Goal: Obtain resource: Download file/media

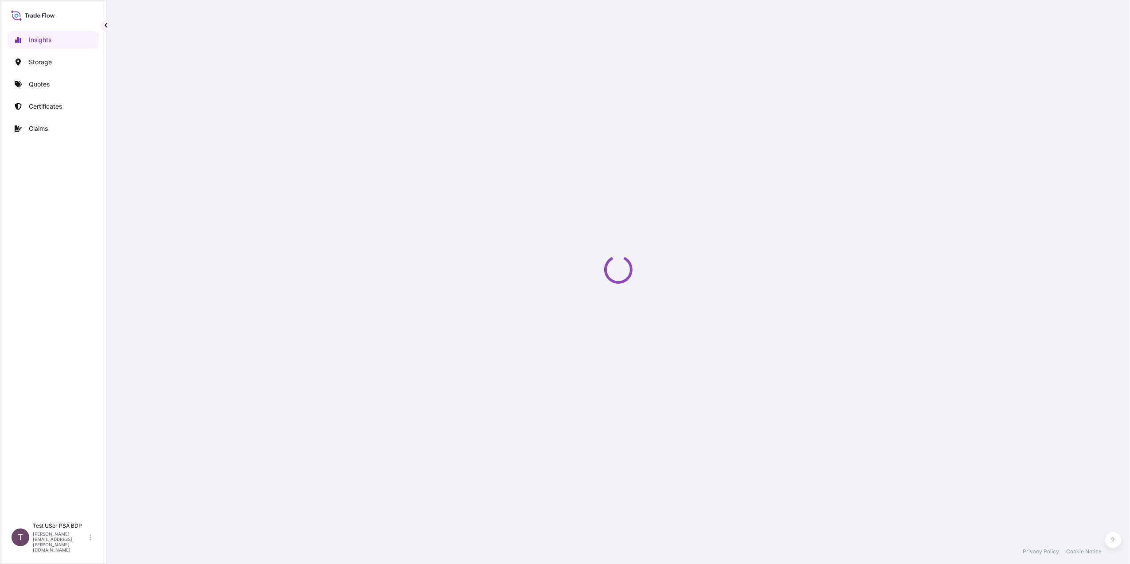
select select "2025"
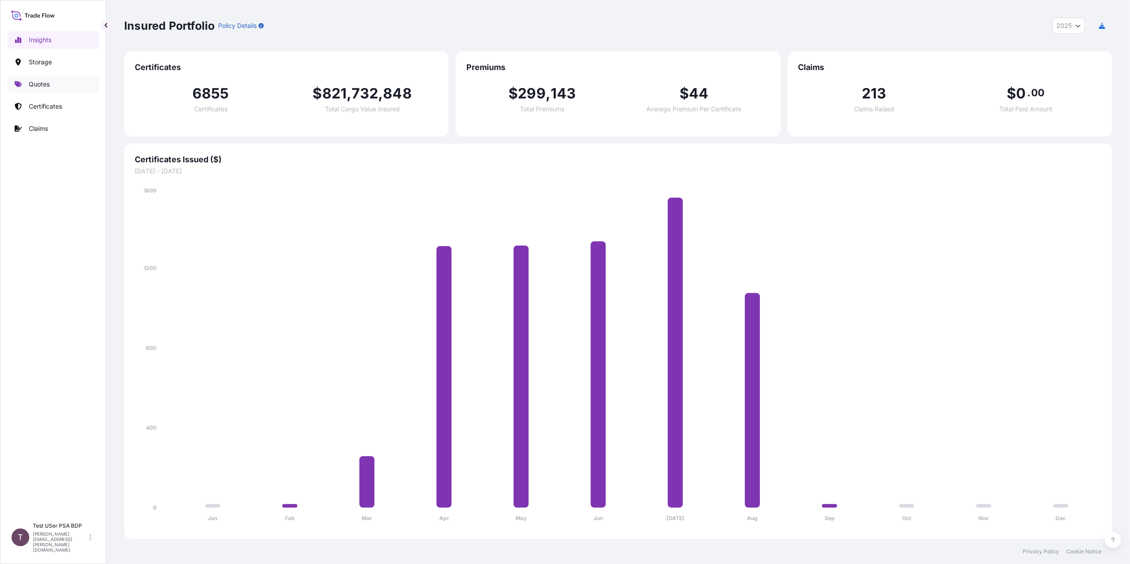
click at [38, 84] on p "Quotes" at bounding box center [39, 84] width 21 height 9
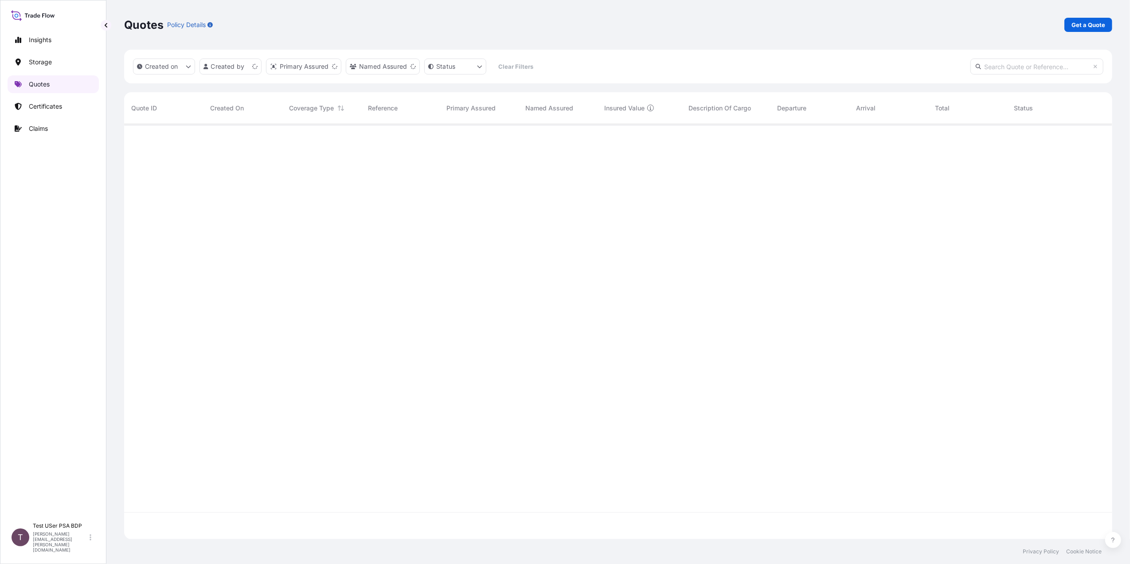
scroll to position [411, 980]
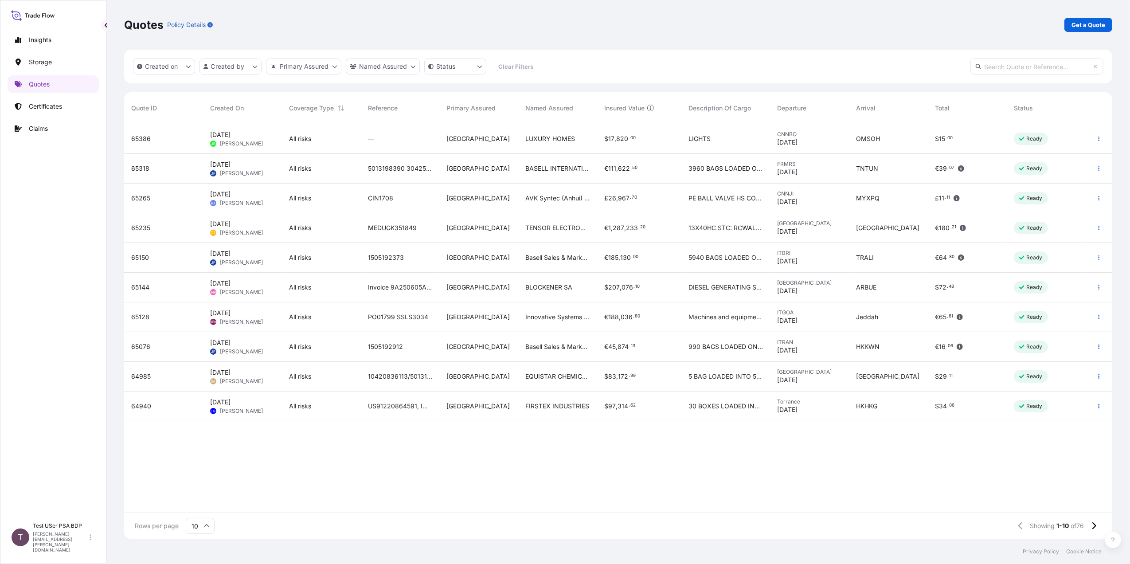
click at [1012, 70] on input "text" at bounding box center [1037, 67] width 133 height 16
paste input "65265"
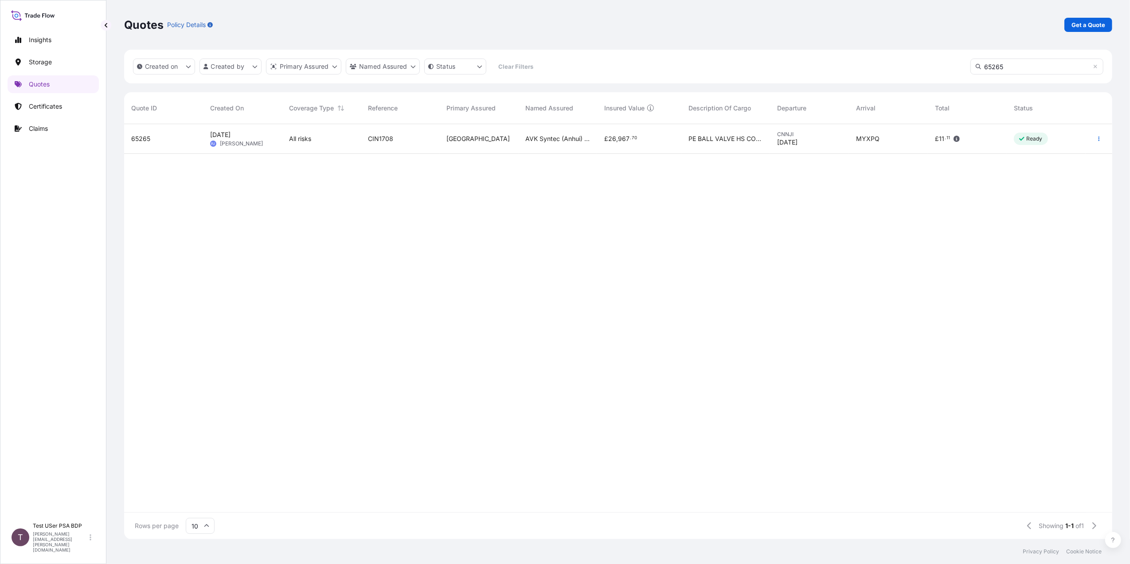
type input "65265"
click at [139, 135] on span "65265" at bounding box center [140, 138] width 19 height 9
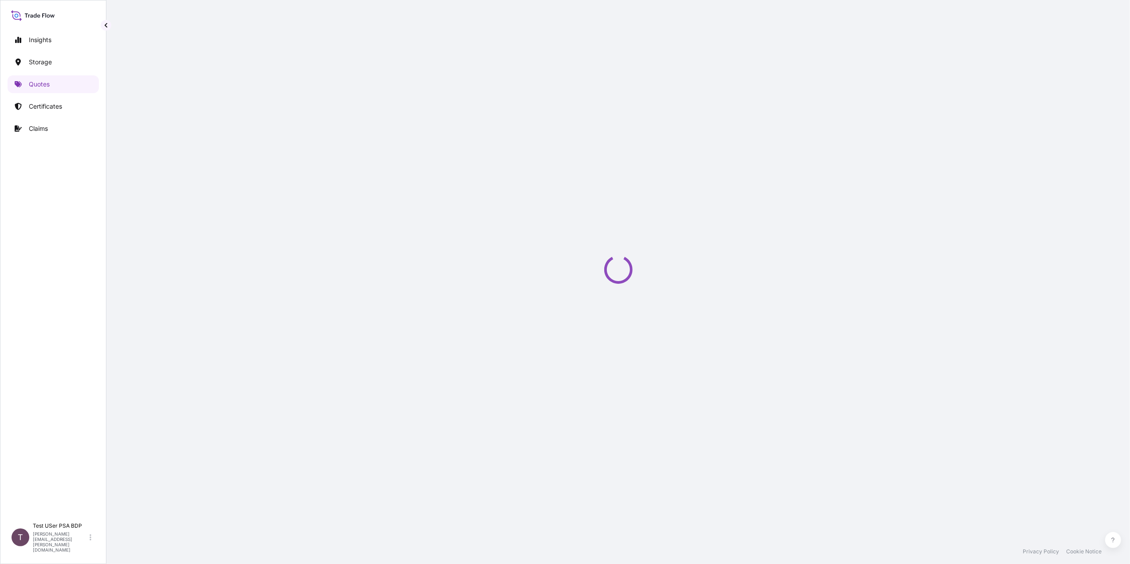
select select "Road / [GEOGRAPHIC_DATA]"
select select "Water"
select select "31602"
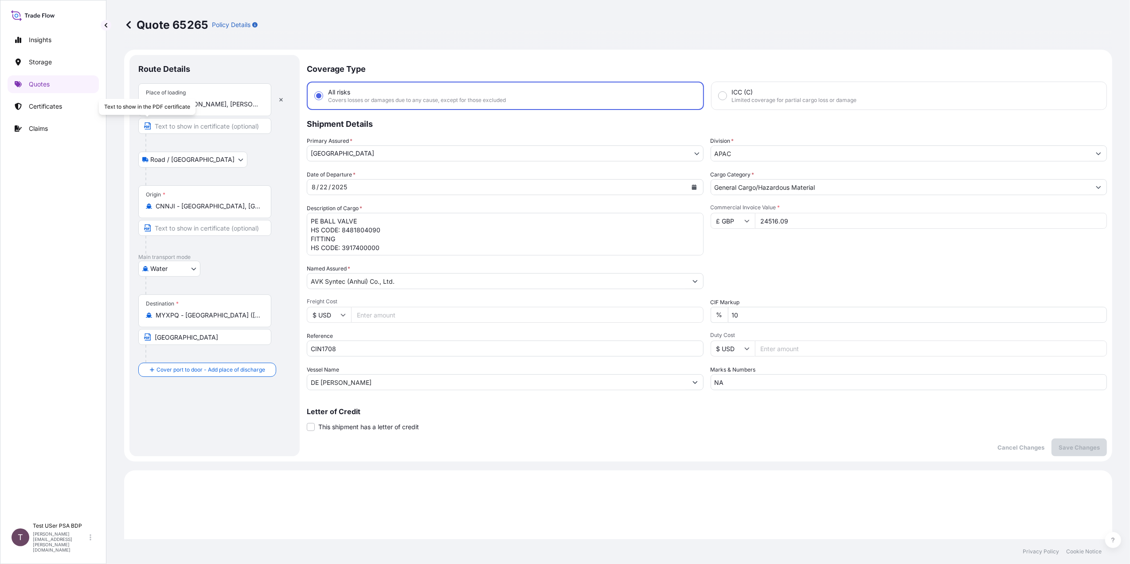
click at [163, 125] on input "Text to appear on certificate" at bounding box center [204, 126] width 133 height 16
paste input "[GEOGRAPHIC_DATA] [GEOGRAPHIC_DATA] [GEOGRAPHIC_DATA], [GEOGRAPHIC_DATA]"
type input "[GEOGRAPHIC_DATA] [GEOGRAPHIC_DATA] [GEOGRAPHIC_DATA], [GEOGRAPHIC_DATA]"
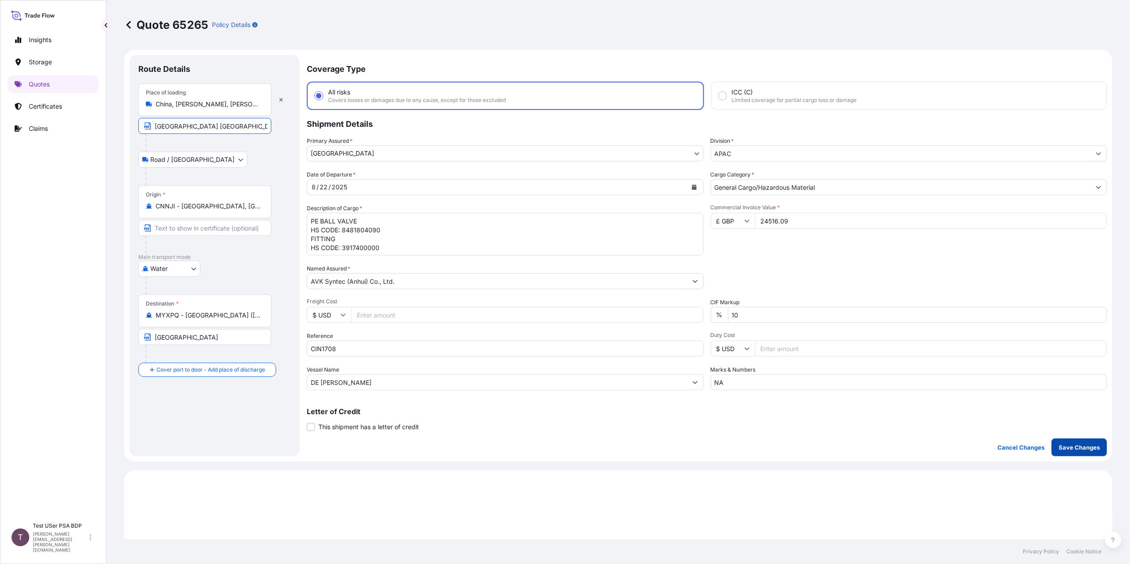
click at [1085, 447] on p "Save Changes" at bounding box center [1079, 447] width 41 height 9
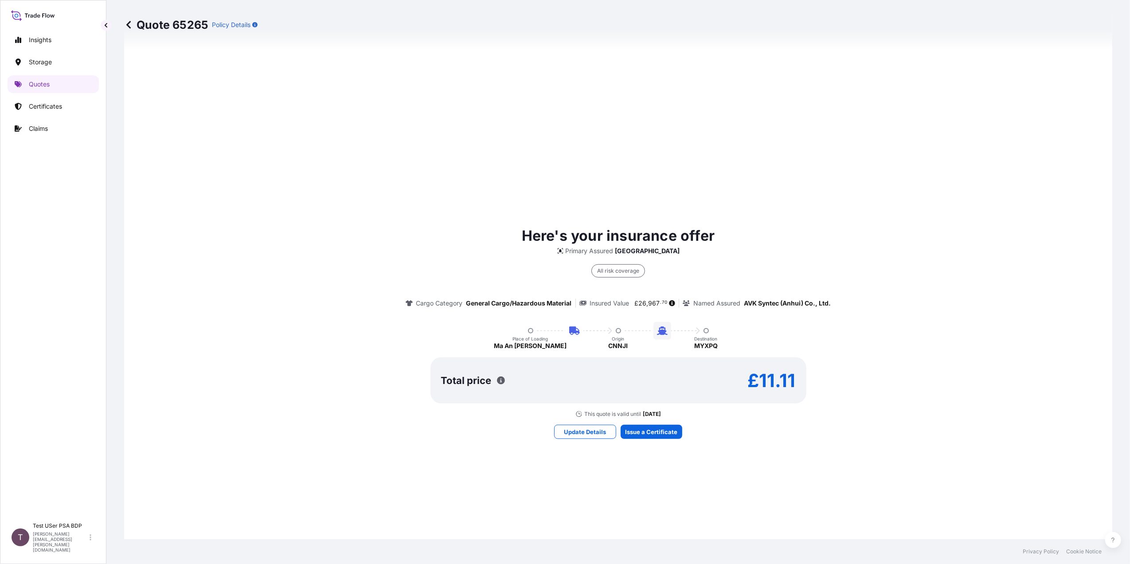
scroll to position [485, 0]
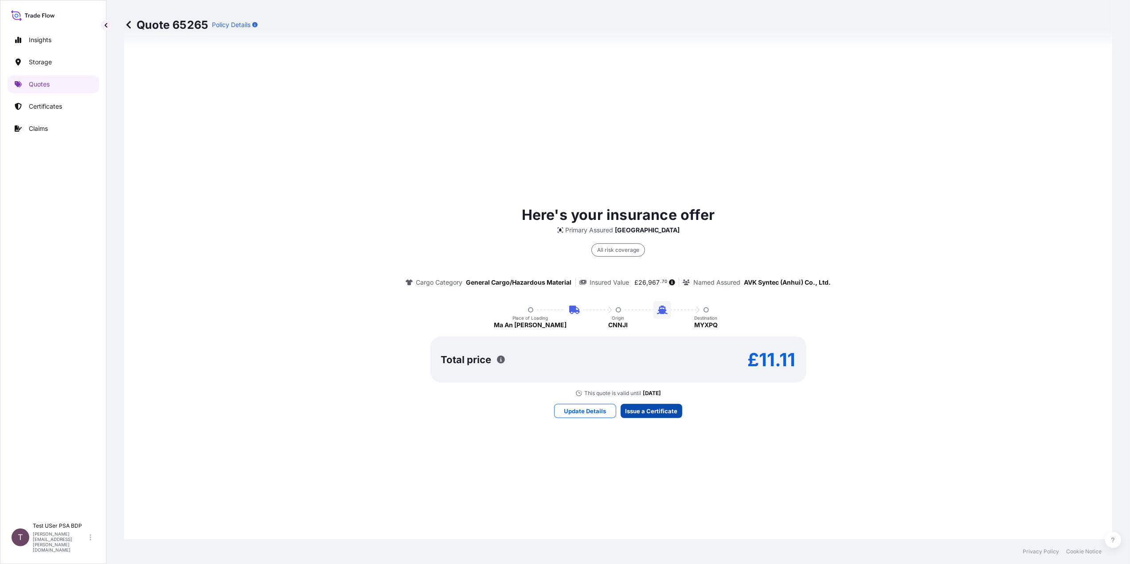
select select "Road / [GEOGRAPHIC_DATA]"
select select "Water"
select select "31602"
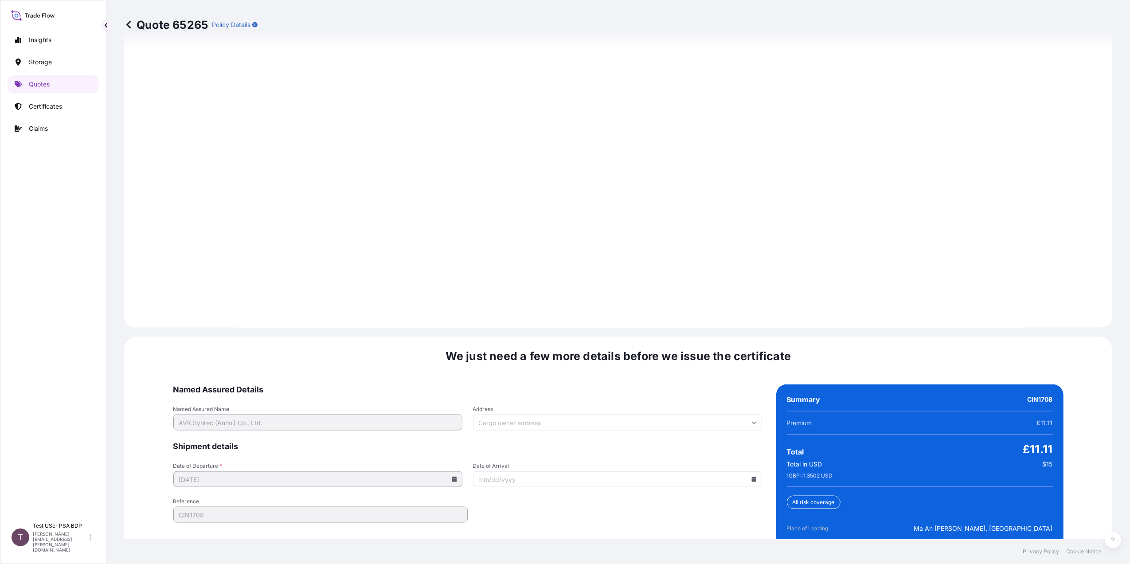
scroll to position [1164, 0]
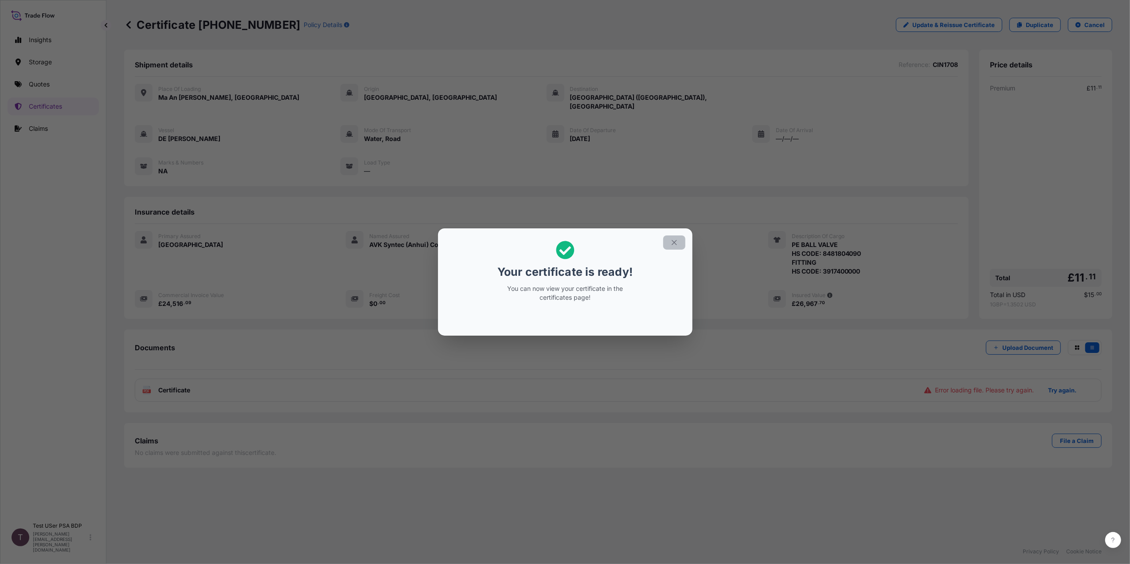
click at [678, 242] on icon "button" at bounding box center [675, 243] width 8 height 8
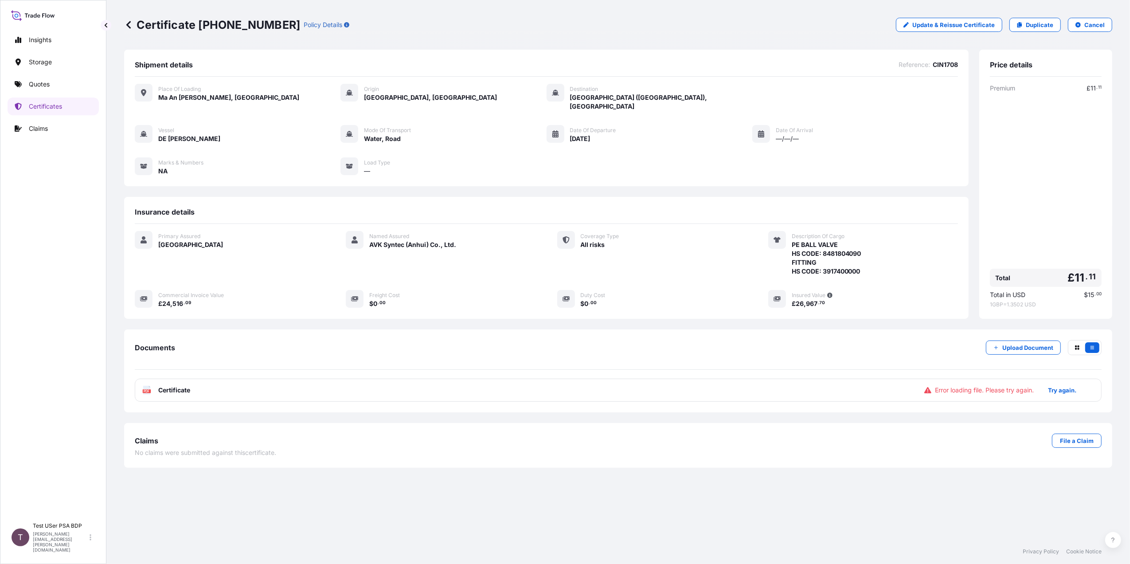
click at [173, 386] on span "Certificate" at bounding box center [174, 390] width 32 height 9
click at [176, 387] on span "Certificate" at bounding box center [174, 390] width 32 height 9
click at [1062, 386] on p "Try again." at bounding box center [1062, 390] width 28 height 9
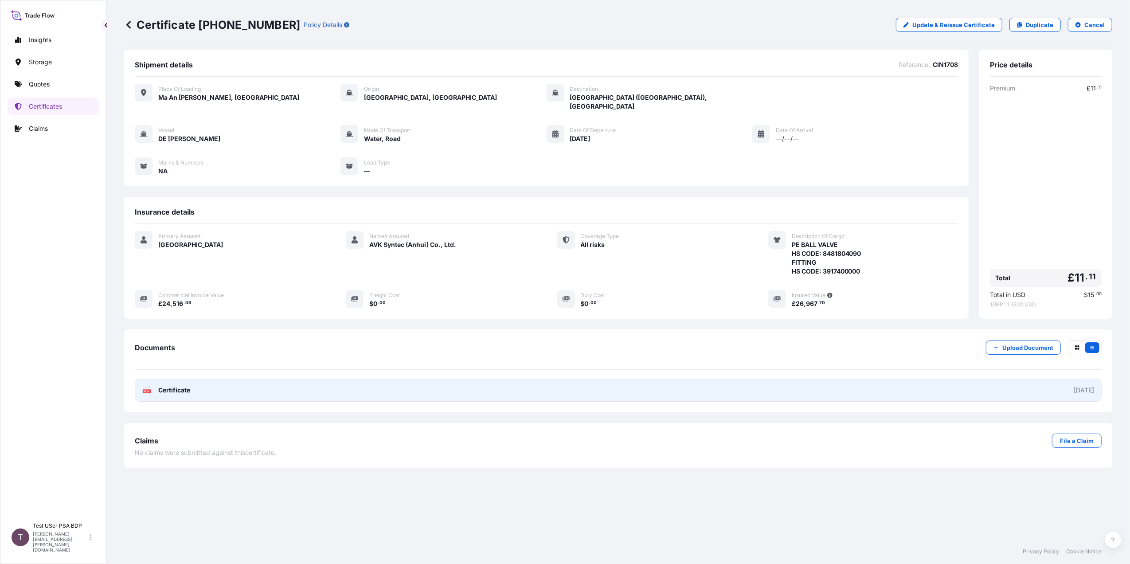
click at [191, 380] on link "PDF Certificate [DATE]" at bounding box center [618, 390] width 967 height 23
